Goal: Task Accomplishment & Management: Manage account settings

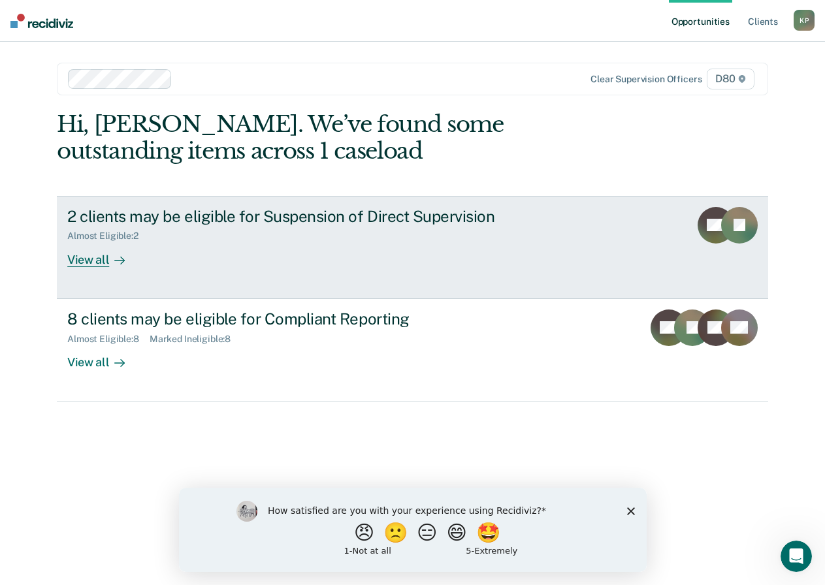
click at [385, 280] on link "2 clients may be eligible for Suspension of Direct Supervision Almost Eligible …" at bounding box center [412, 247] width 711 height 103
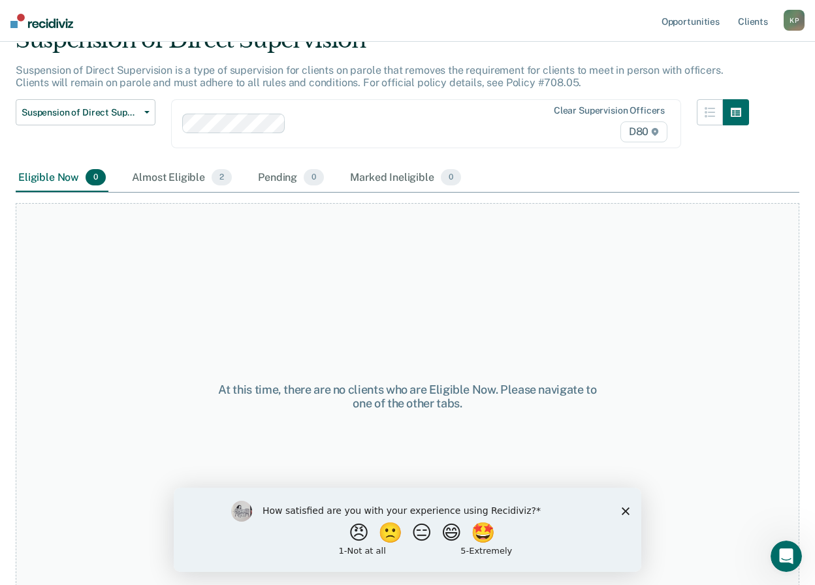
scroll to position [68, 0]
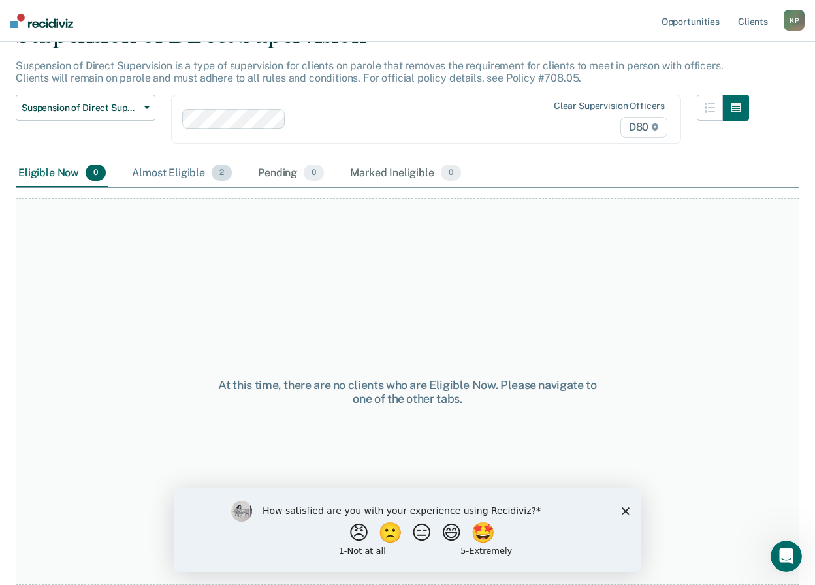
click at [197, 178] on div "Almost Eligible 2" at bounding box center [181, 173] width 105 height 29
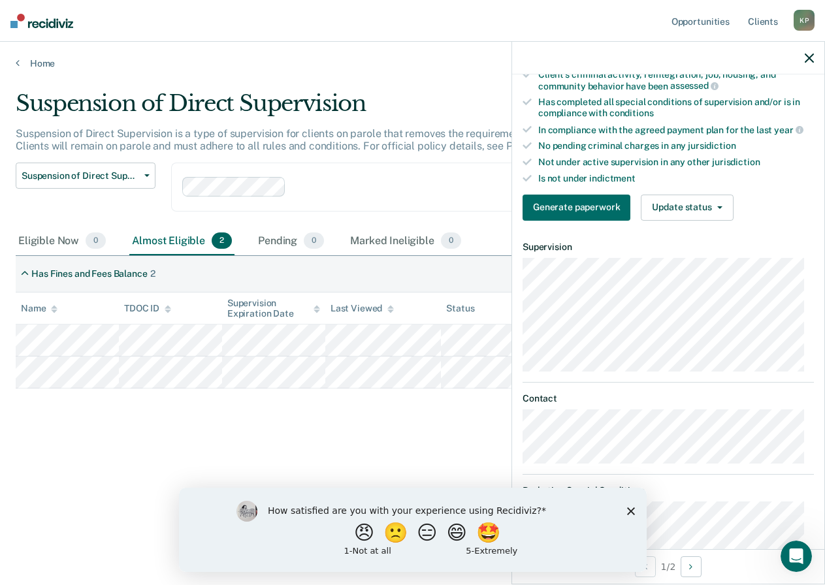
scroll to position [392, 0]
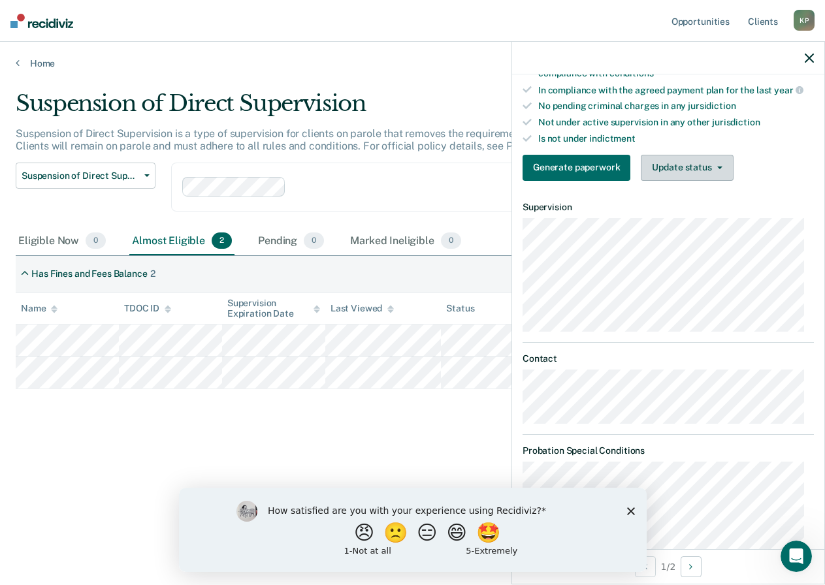
click at [669, 171] on button "Update status" at bounding box center [687, 168] width 92 height 26
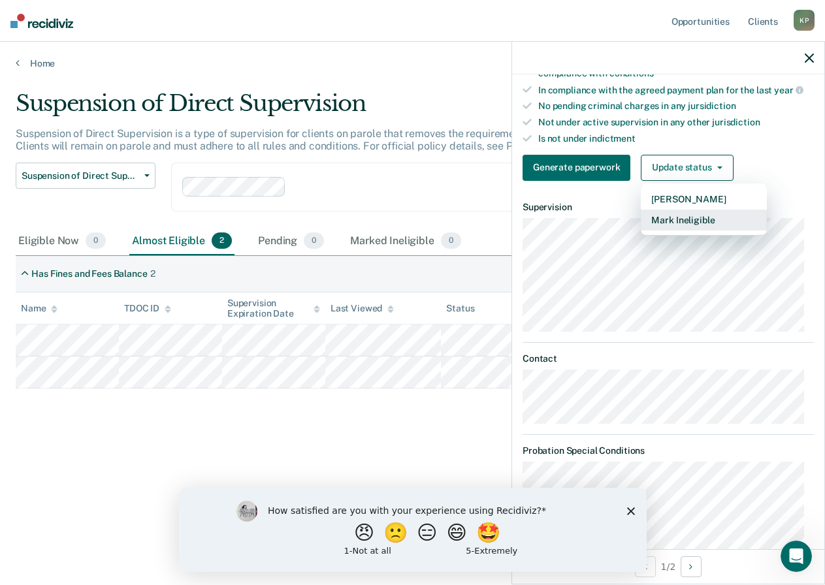
click at [686, 222] on button "Mark Ineligible" at bounding box center [704, 220] width 126 height 21
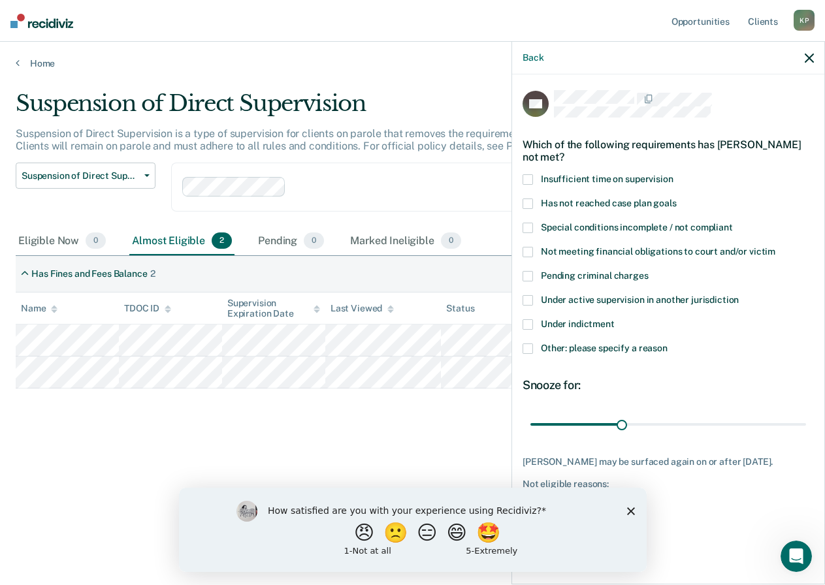
click at [530, 349] on span at bounding box center [527, 348] width 10 height 10
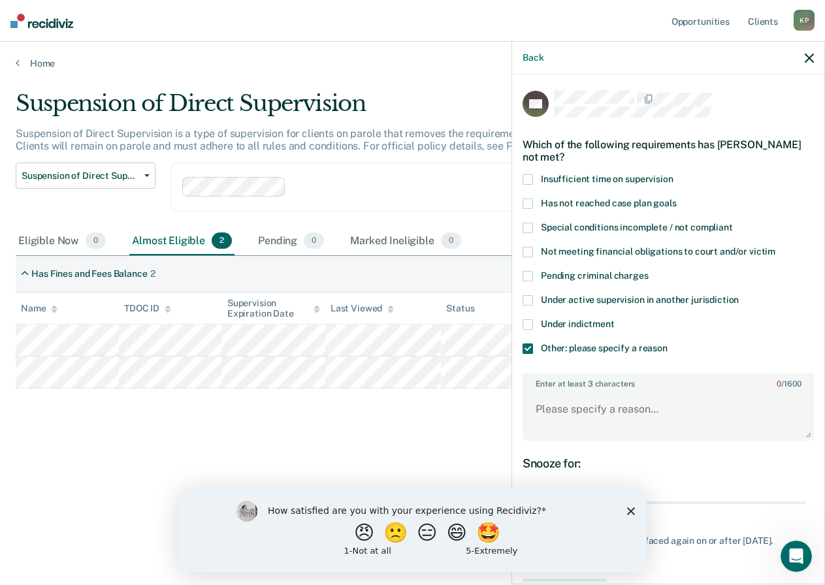
click at [659, 482] on div "Snooze for: 30 days" at bounding box center [667, 485] width 291 height 58
click at [628, 400] on textarea "Enter at least 3 characters 0 / 1600" at bounding box center [668, 415] width 289 height 48
type textarea "court ordered no IOT"
click at [622, 513] on div "How satisfied are you with your experience using Recidiviz? 😠 🙁 😑 😄 🤩 1 - Not a…" at bounding box center [412, 529] width 468 height 84
click at [635, 510] on div "How satisfied are you with your experience using Recidiviz? 😠 🙁 😑 😄 🤩 1 - Not a…" at bounding box center [412, 529] width 468 height 84
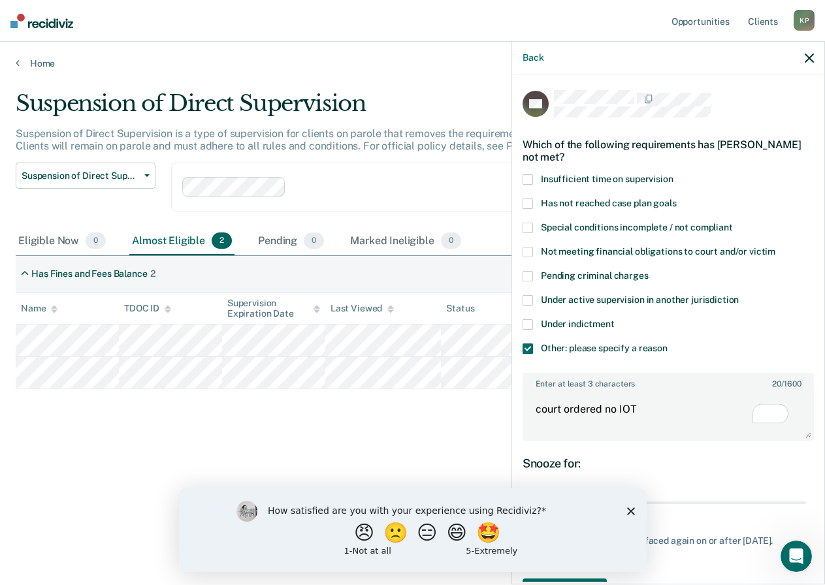
click at [631, 510] on icon "Close survey" at bounding box center [630, 511] width 8 height 8
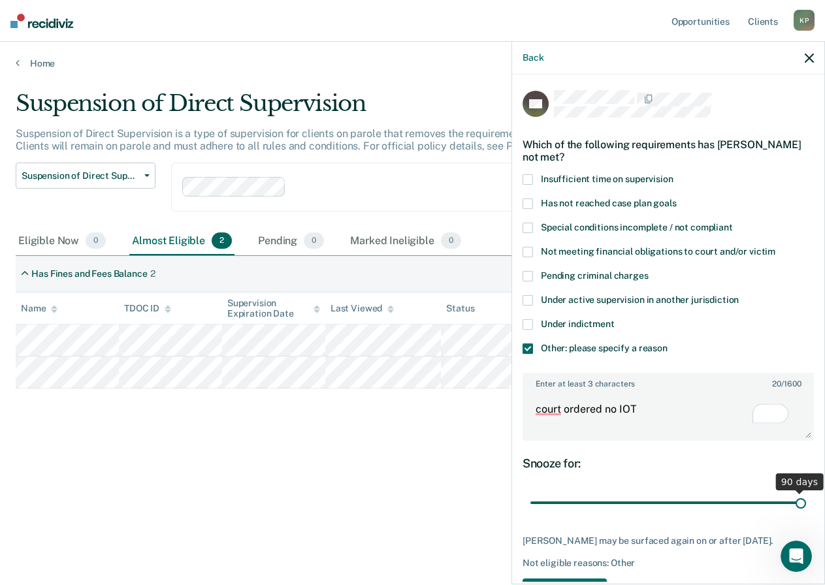
drag, startPoint x: 617, startPoint y: 503, endPoint x: 827, endPoint y: 503, distance: 210.3
type input "90"
click at [806, 503] on input "range" at bounding box center [668, 503] width 276 height 23
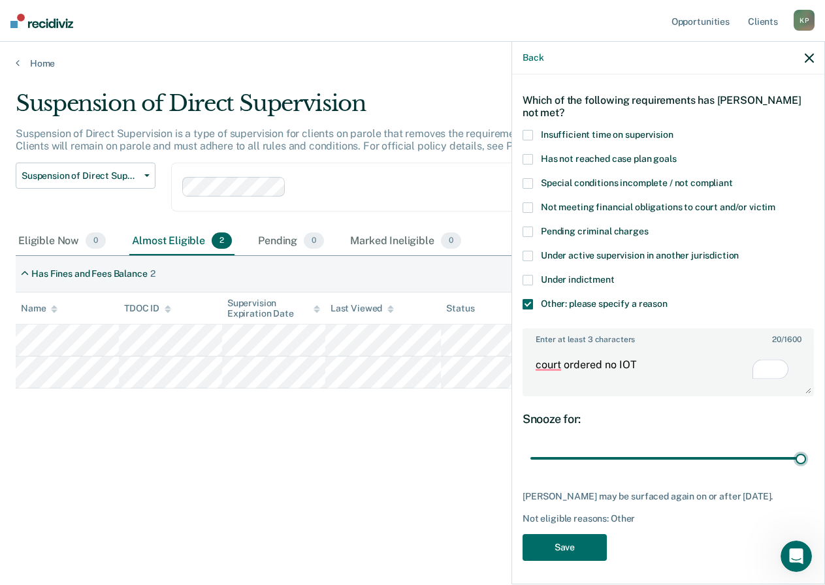
scroll to position [67, 0]
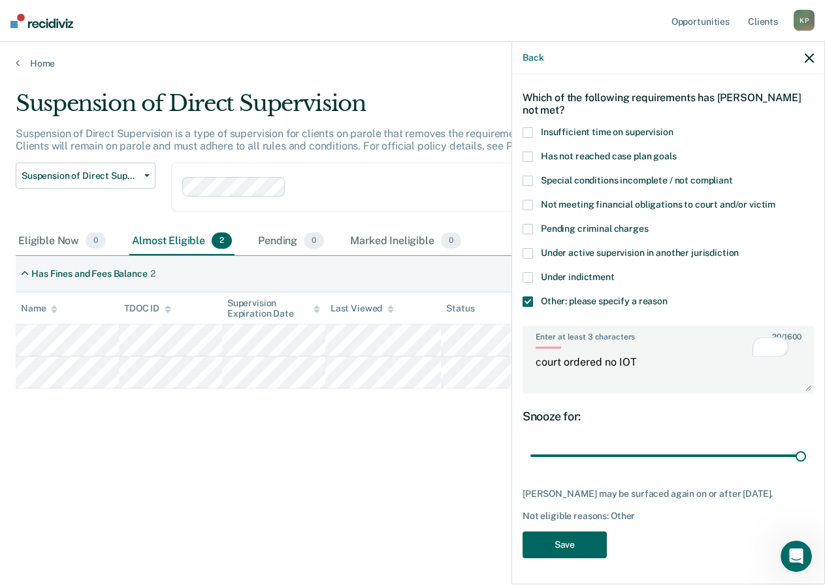
click at [569, 537] on button "Save" at bounding box center [564, 545] width 84 height 27
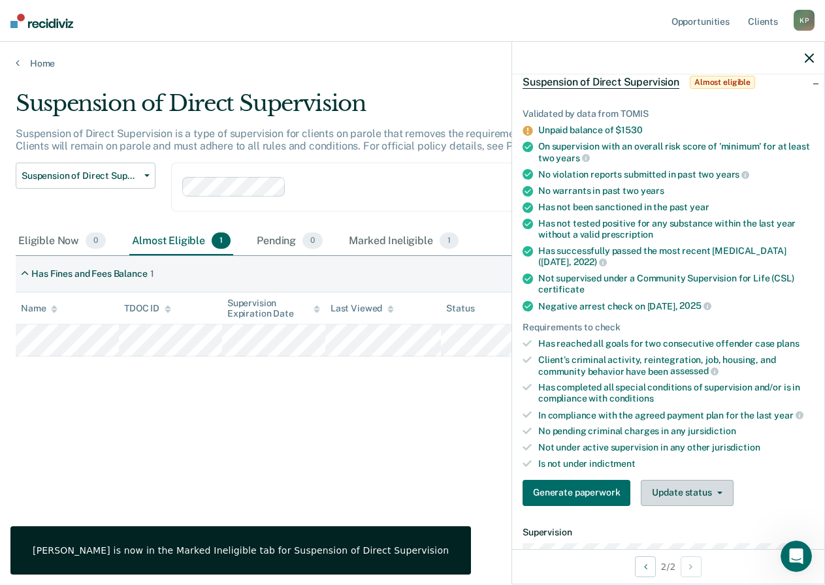
click at [718, 496] on button "Update status" at bounding box center [687, 493] width 92 height 26
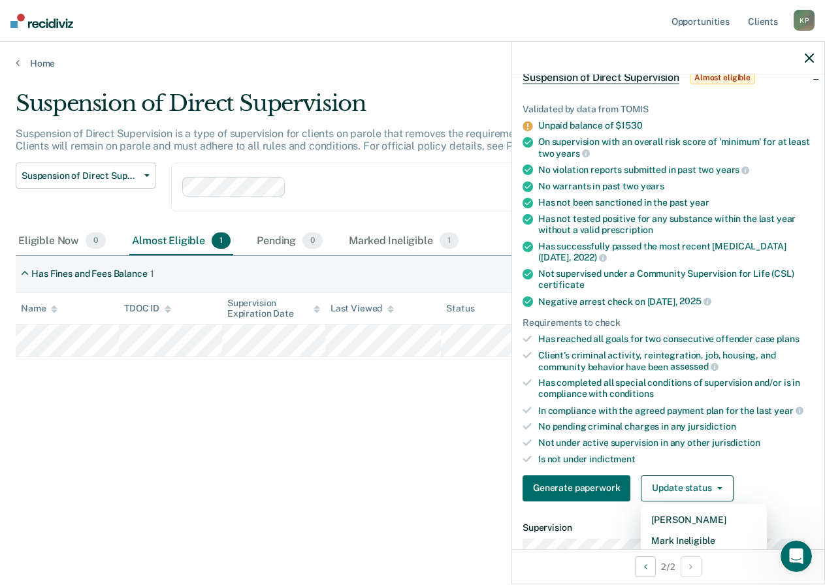
click at [422, 503] on div "Suspension of Direct Supervision Suspension of Direct Supervision is a type of …" at bounding box center [412, 309] width 793 height 439
click at [699, 489] on button "Update status" at bounding box center [687, 488] width 92 height 26
click at [696, 539] on button "Mark Ineligible" at bounding box center [704, 540] width 126 height 21
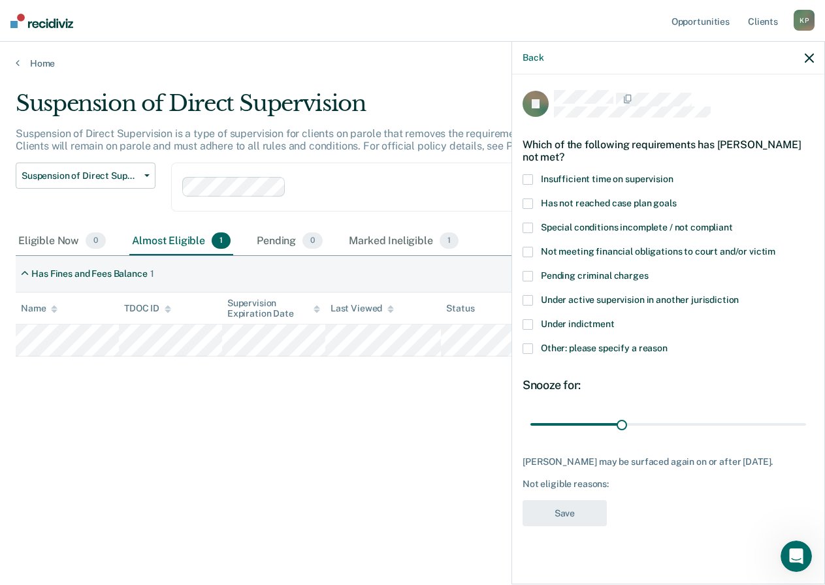
scroll to position [0, 0]
drag, startPoint x: 616, startPoint y: 422, endPoint x: 821, endPoint y: 443, distance: 206.0
type input "90"
click at [806, 436] on input "range" at bounding box center [668, 424] width 276 height 23
click at [530, 347] on span at bounding box center [527, 348] width 10 height 10
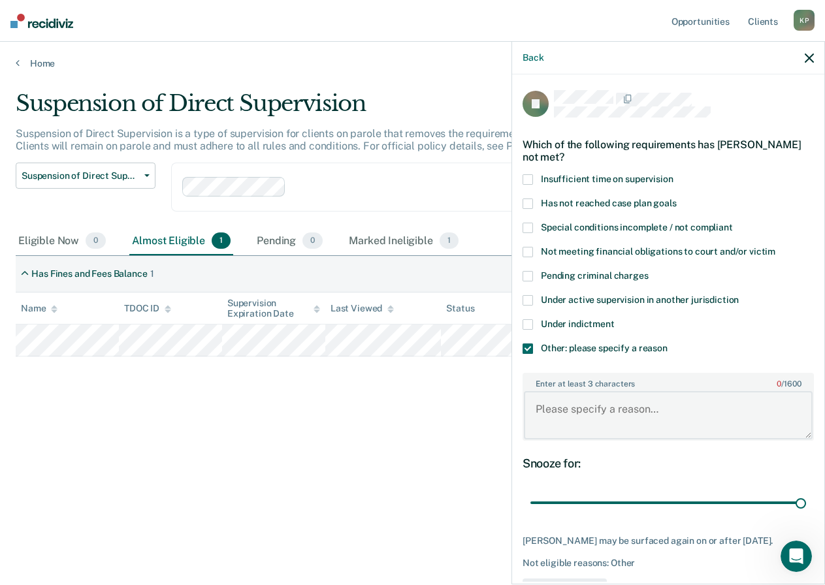
click at [584, 413] on textarea "Enter at least 3 characters 0 / 1600" at bounding box center [668, 415] width 289 height 48
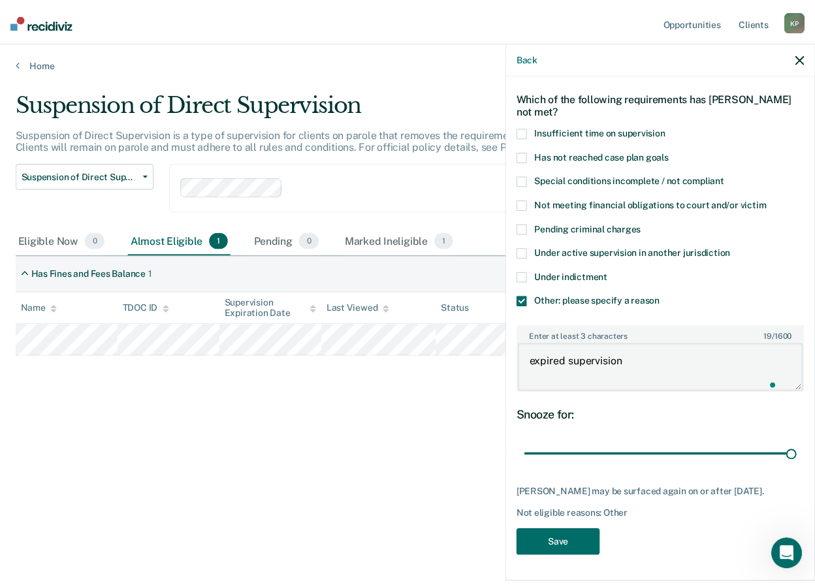
scroll to position [56, 0]
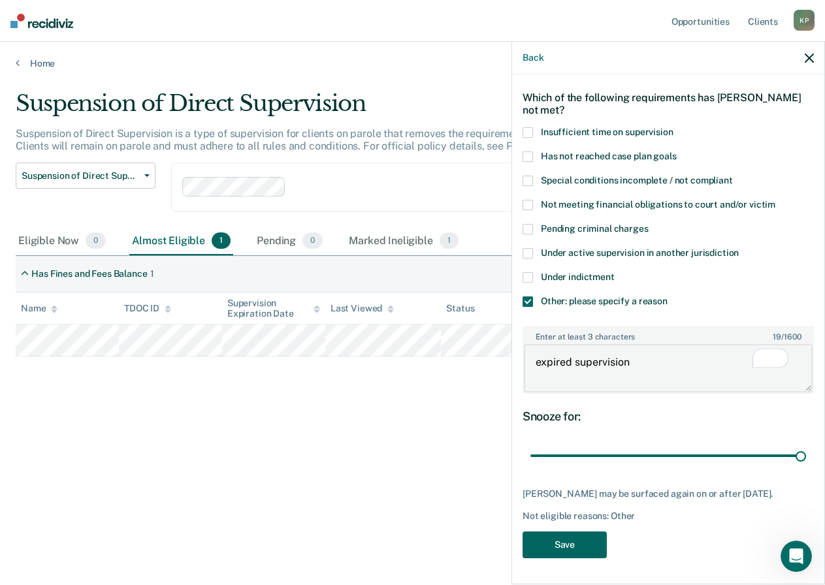
type textarea "expired supervision"
click at [541, 537] on button "Save" at bounding box center [564, 545] width 84 height 27
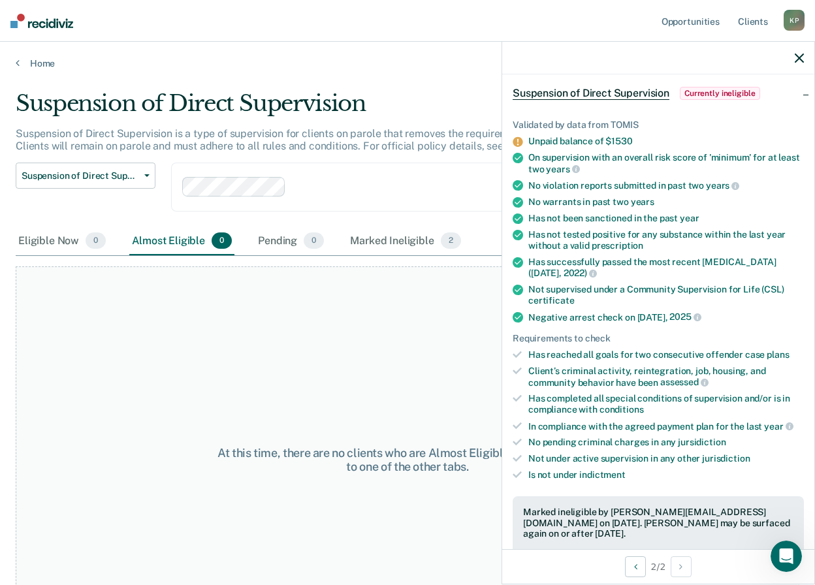
click at [798, 56] on icon "button" at bounding box center [799, 58] width 9 height 9
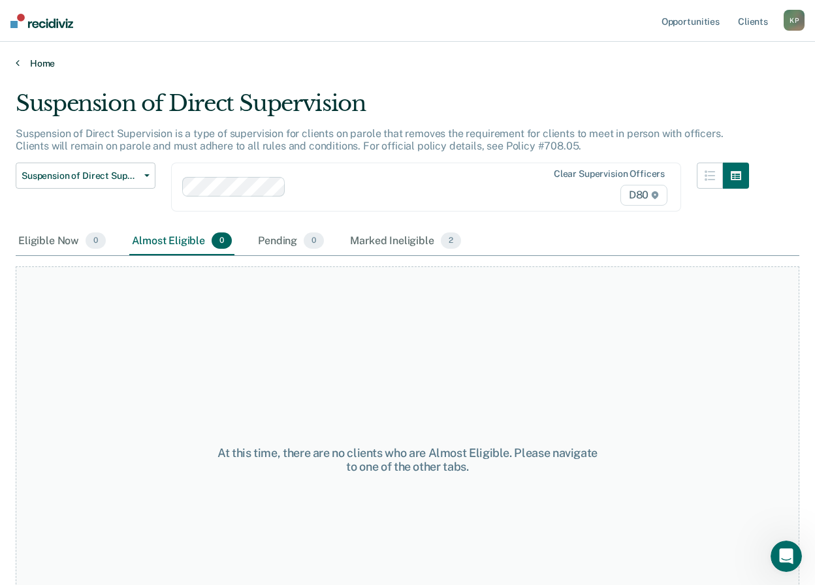
click at [42, 66] on link "Home" at bounding box center [408, 63] width 784 height 12
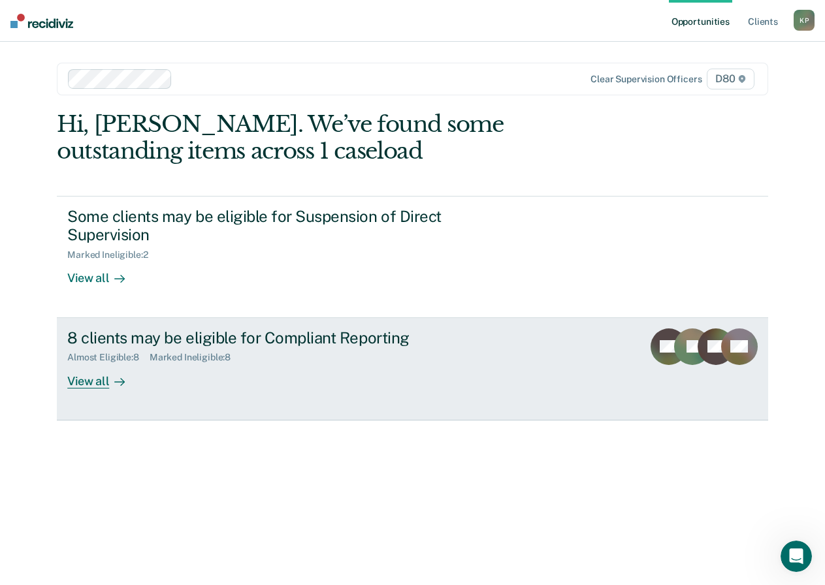
click at [270, 328] on div "8 clients may be eligible for Compliant Reporting" at bounding box center [296, 337] width 458 height 19
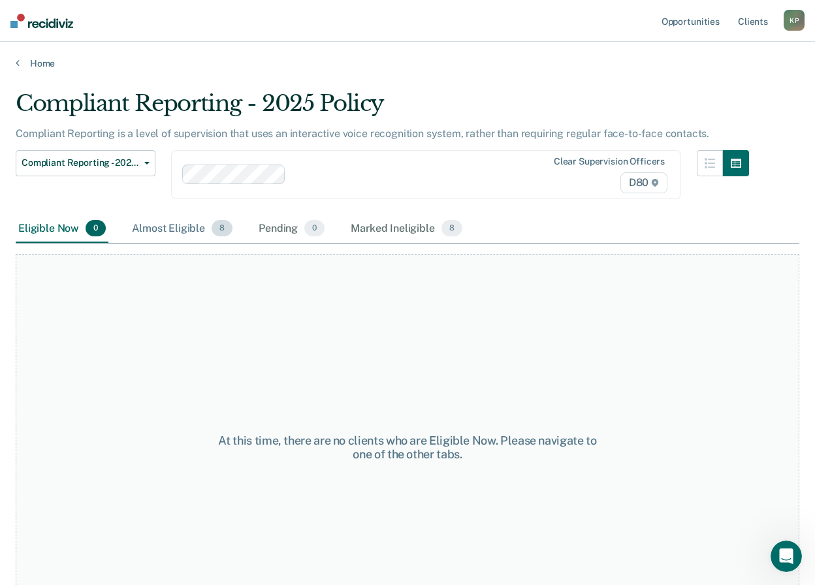
click at [189, 215] on div "Almost Eligible 8" at bounding box center [182, 229] width 106 height 29
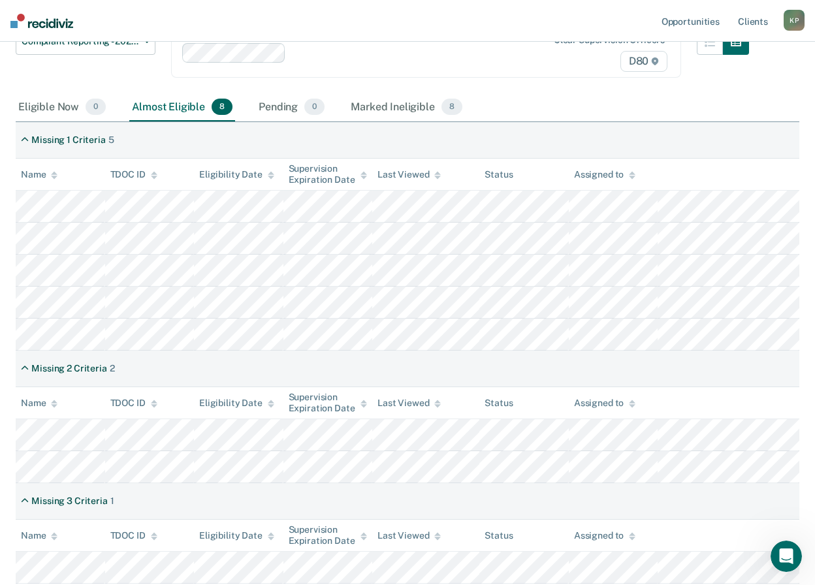
scroll to position [65, 0]
